Goal: Information Seeking & Learning: Learn about a topic

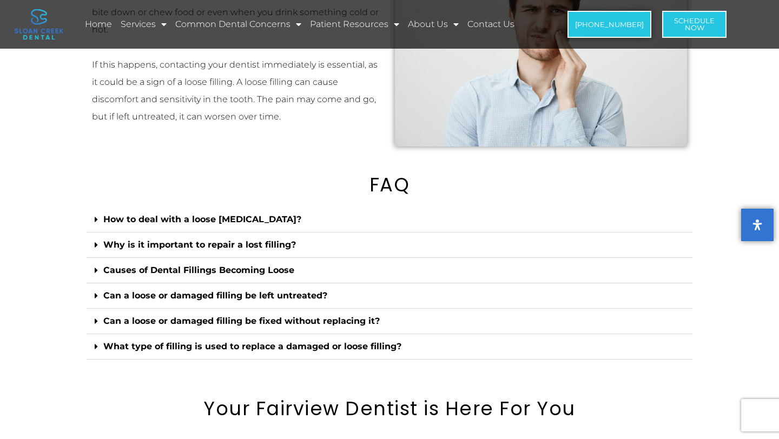
scroll to position [1531, 0]
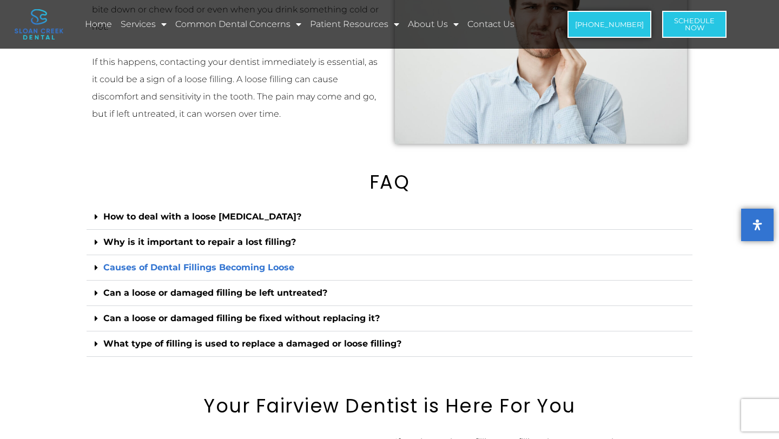
click at [229, 273] on link "Causes of Dental Fillings Becoming Loose" at bounding box center [198, 267] width 191 height 10
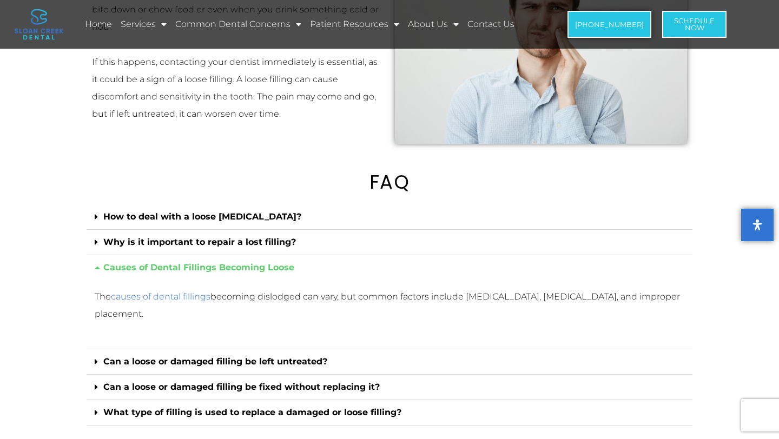
click at [181, 302] on link "causes of dental fillings" at bounding box center [161, 297] width 100 height 10
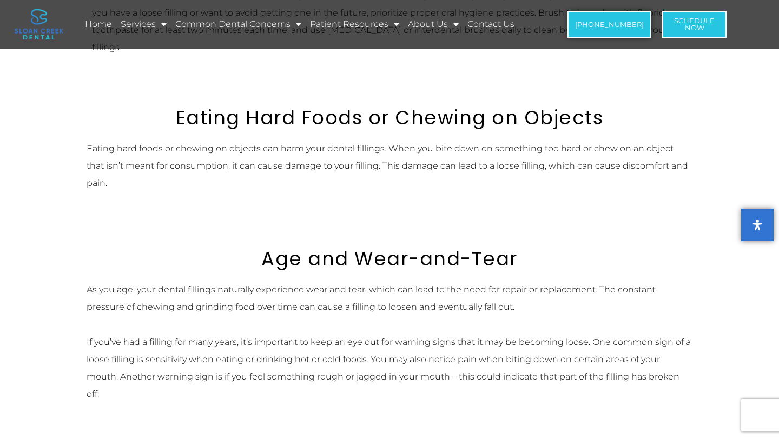
scroll to position [930, 0]
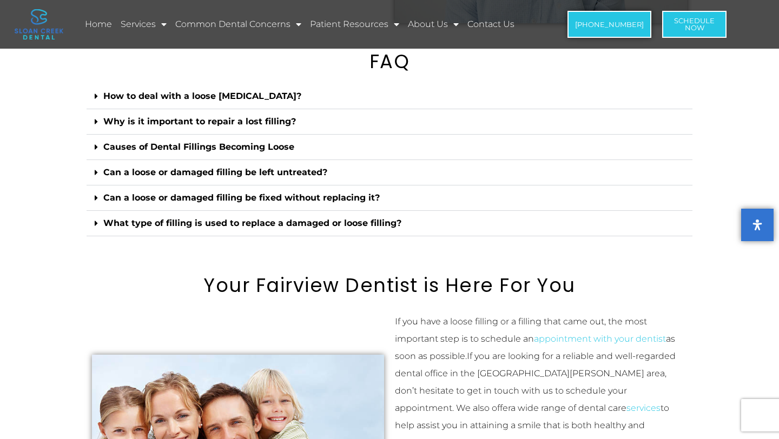
scroll to position [1861, 0]
